Goal: Book appointment/travel/reservation

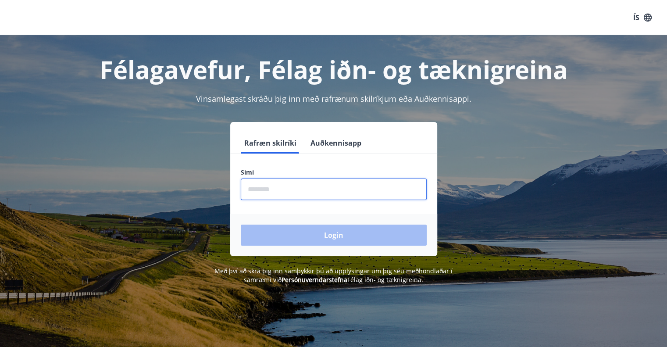
click at [278, 190] on input "phone" at bounding box center [334, 189] width 186 height 21
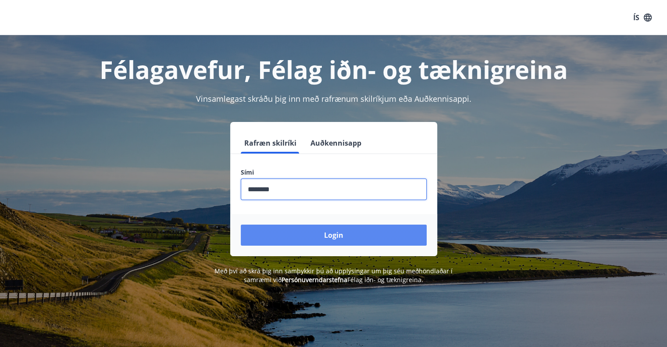
type input "********"
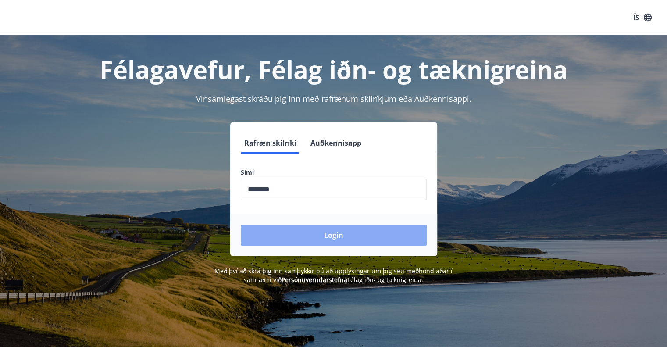
click at [336, 240] on button "Login" at bounding box center [334, 235] width 186 height 21
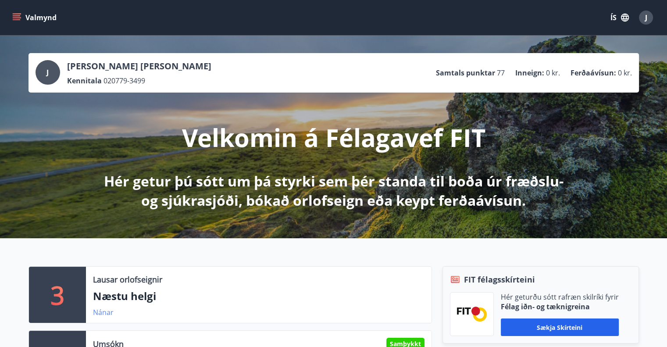
click at [104, 312] on link "Nánar" at bounding box center [103, 313] width 21 height 10
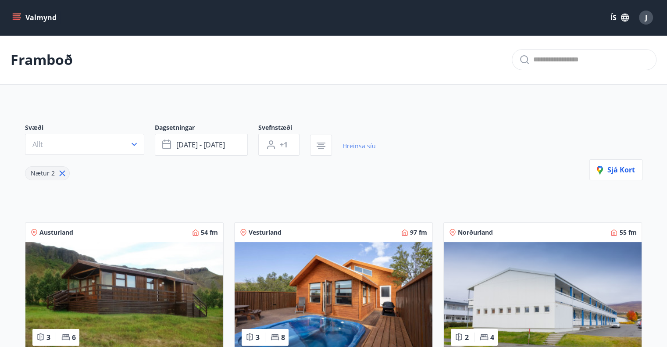
click at [370, 145] on link "Hreinsa síu" at bounding box center [359, 145] width 33 height 19
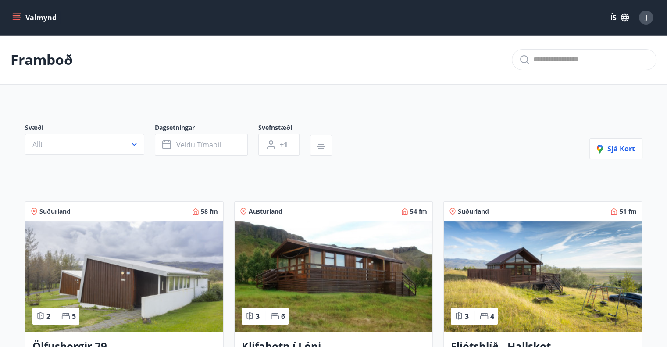
type input "*"
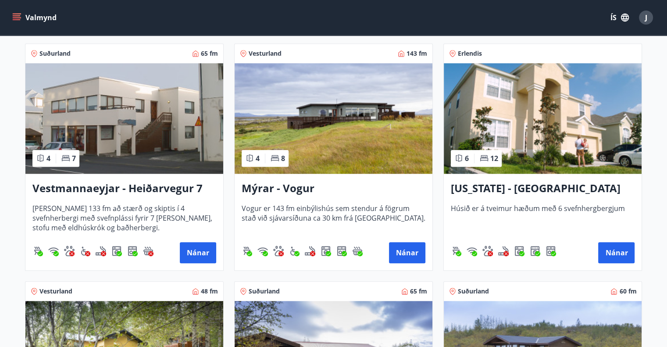
scroll to position [859, 0]
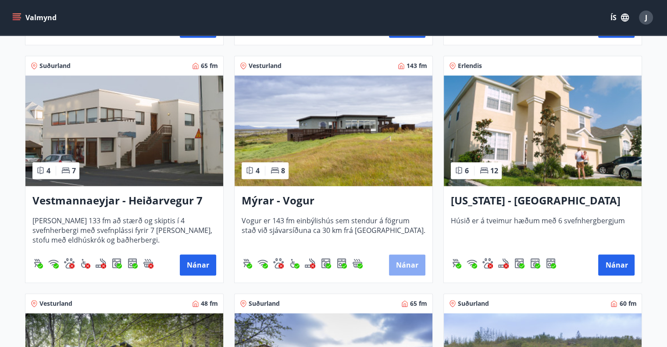
click at [401, 264] on button "Nánar" at bounding box center [407, 264] width 36 height 21
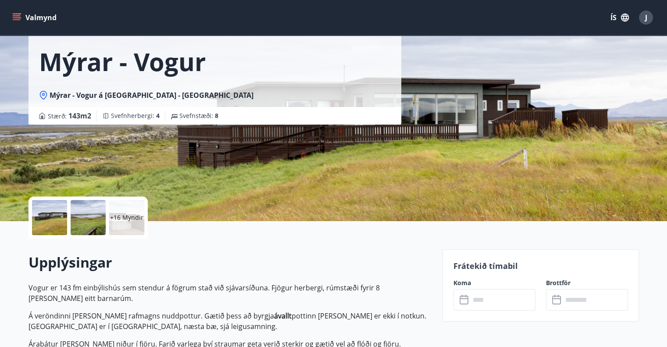
scroll to position [63, 0]
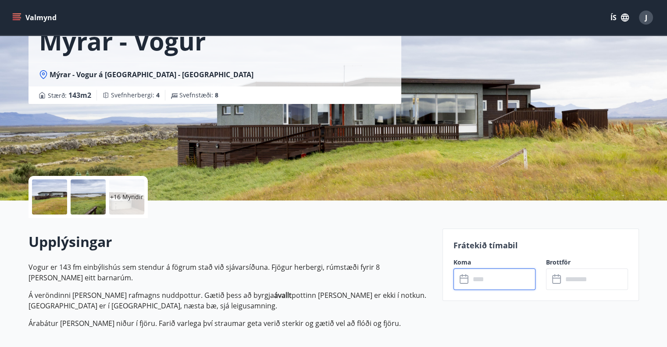
click at [488, 277] on input "text" at bounding box center [502, 278] width 65 height 21
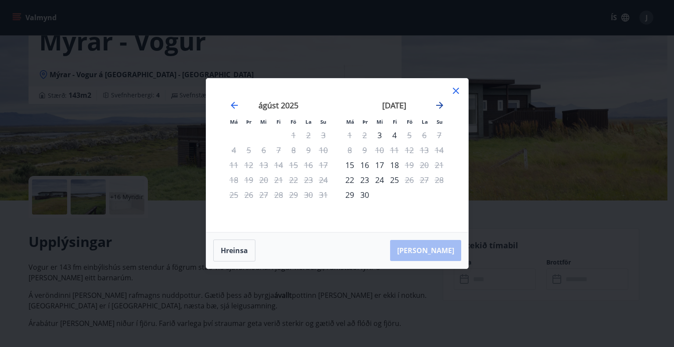
click at [439, 105] on icon "Move forward to switch to the next month." at bounding box center [439, 105] width 7 height 7
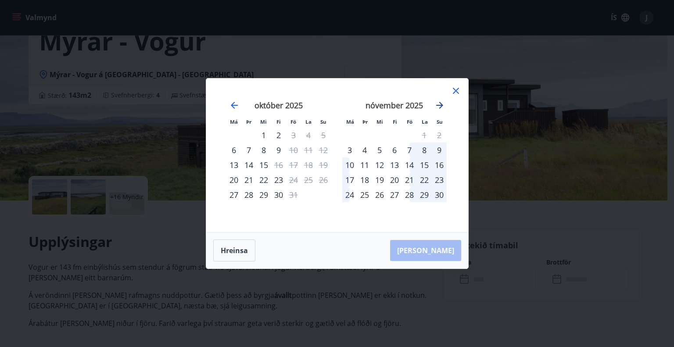
click at [439, 105] on icon "Move forward to switch to the next month." at bounding box center [439, 105] width 7 height 7
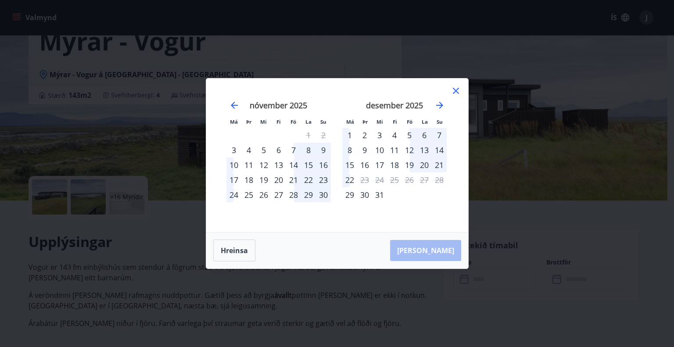
click at [440, 135] on div "7" at bounding box center [439, 135] width 15 height 15
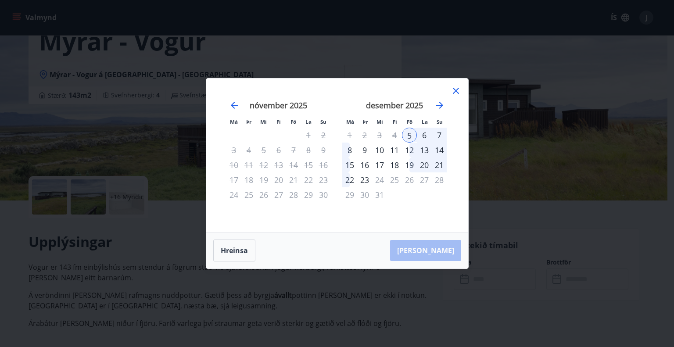
click at [458, 90] on icon at bounding box center [456, 91] width 11 height 11
